Goal: Answer question/provide support

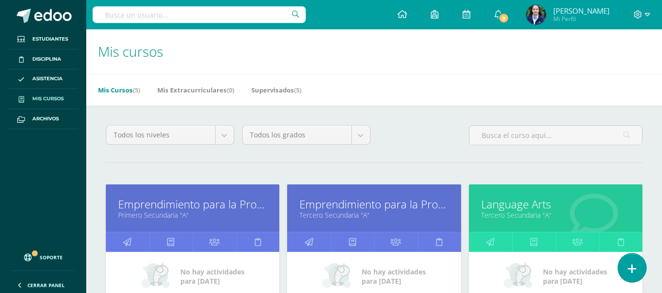
click at [636, 271] on link at bounding box center [631, 268] width 28 height 28
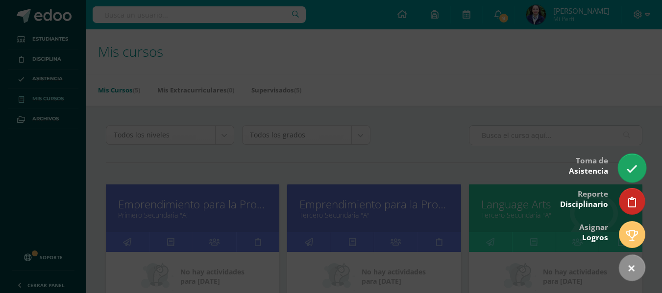
click at [629, 165] on icon at bounding box center [631, 169] width 11 height 11
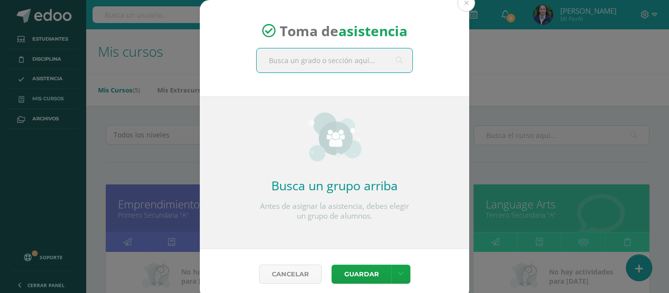
click at [362, 67] on input "text" at bounding box center [335, 60] width 156 height 24
type input "quinto"
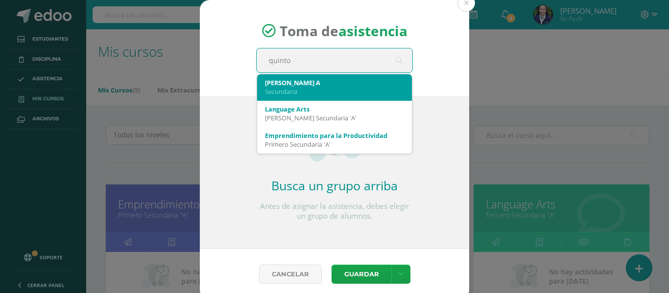
click at [305, 88] on div "Secundaria" at bounding box center [334, 91] width 139 height 9
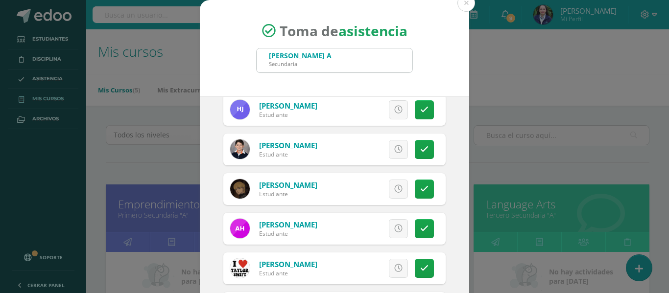
scroll to position [294, 0]
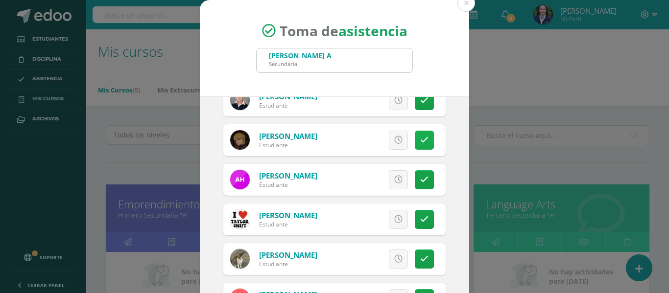
click at [417, 142] on link at bounding box center [424, 140] width 19 height 19
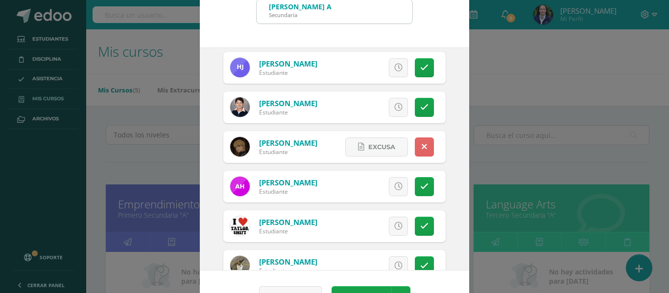
scroll to position [172, 0]
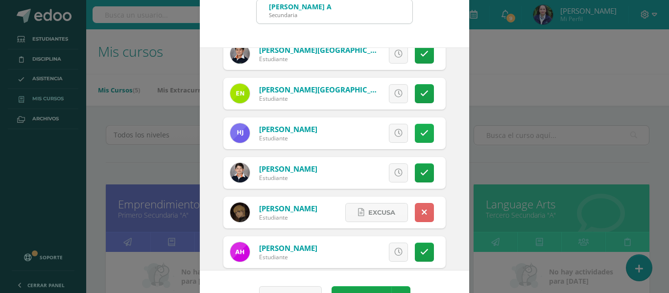
click at [420, 133] on icon at bounding box center [424, 133] width 8 height 8
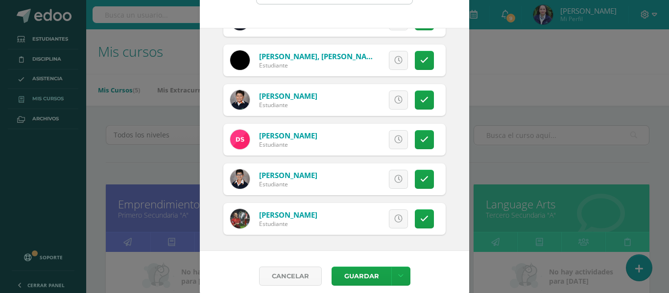
scroll to position [77, 0]
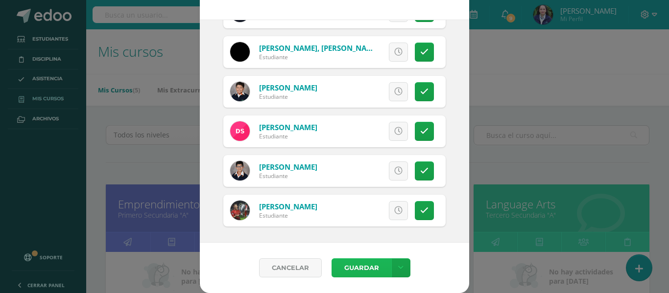
click at [347, 268] on button "Guardar" at bounding box center [361, 268] width 60 height 19
